Goal: Transaction & Acquisition: Book appointment/travel/reservation

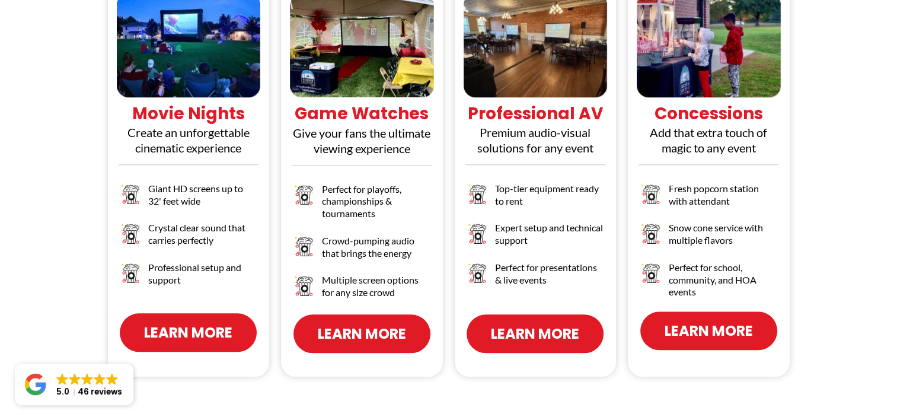
scroll to position [1126, 0]
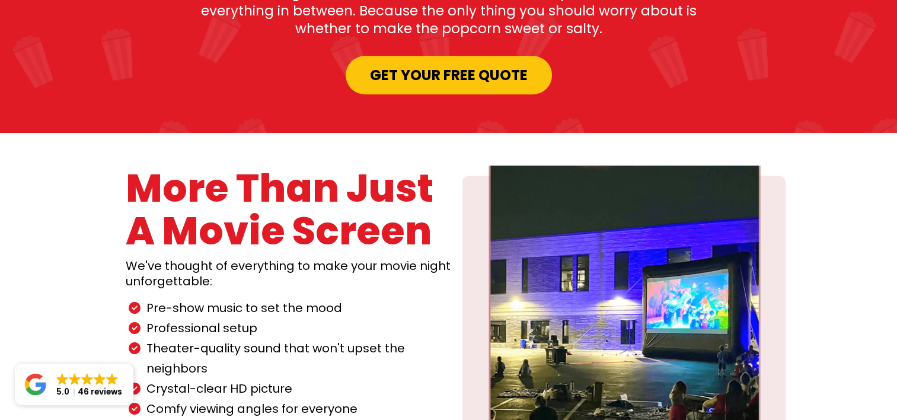
scroll to position [889, 0]
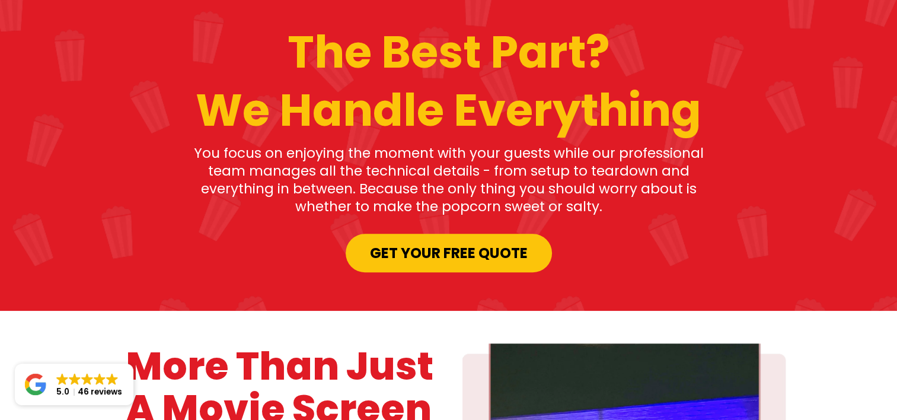
click at [469, 242] on span "Get your Free Quote" at bounding box center [449, 252] width 158 height 21
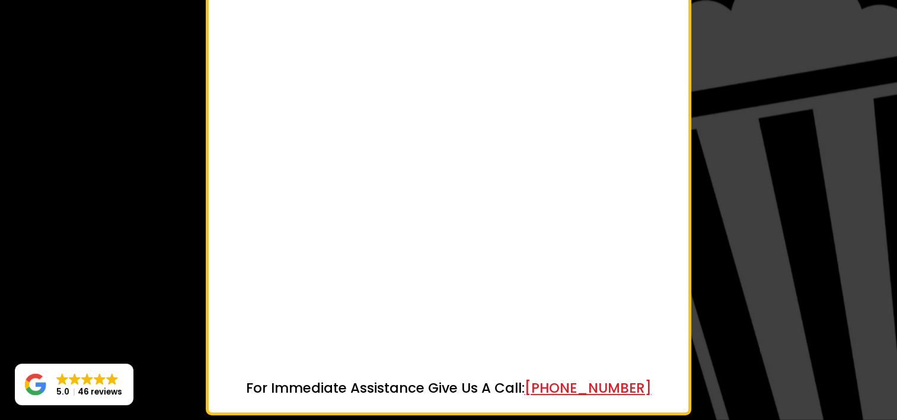
scroll to position [235, 0]
